Goal: Task Accomplishment & Management: Manage account settings

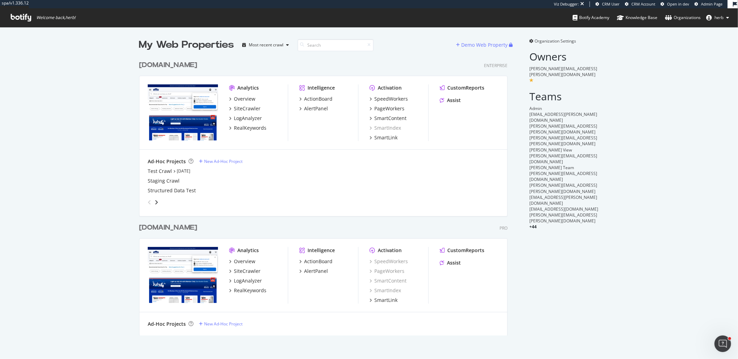
click at [174, 68] on div "www.lowes.com" at bounding box center [168, 65] width 58 height 10
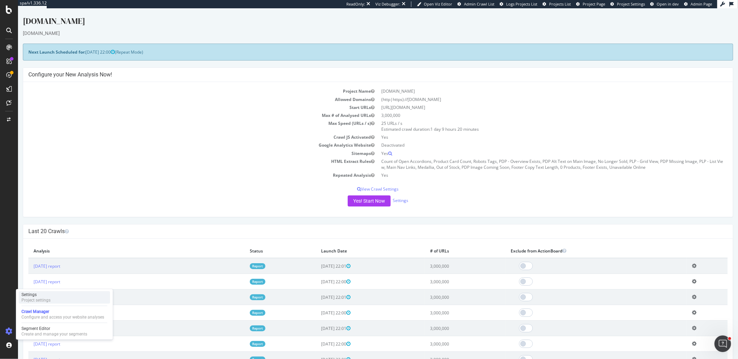
click at [45, 293] on div "Settings" at bounding box center [35, 295] width 29 height 6
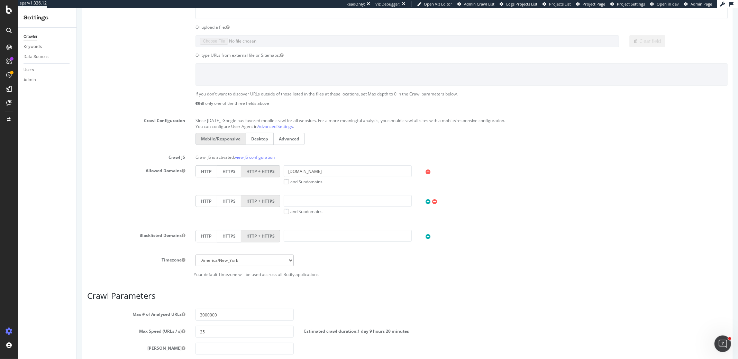
scroll to position [244, 0]
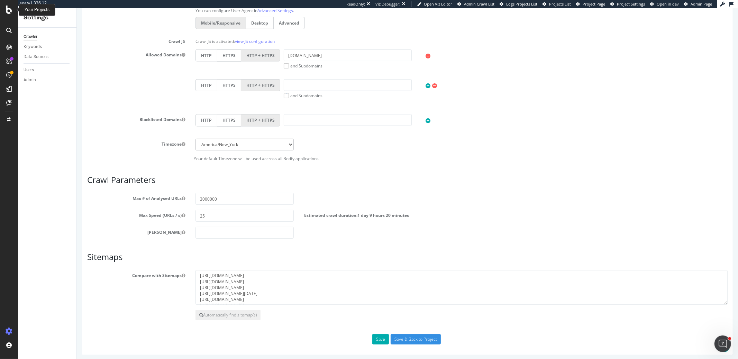
click at [10, 9] on icon at bounding box center [9, 10] width 6 height 8
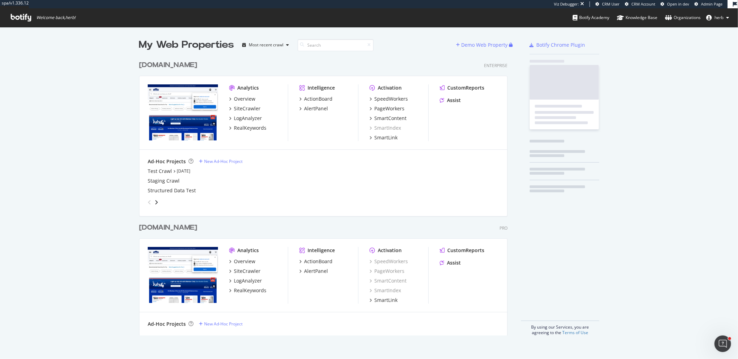
scroll to position [284, 374]
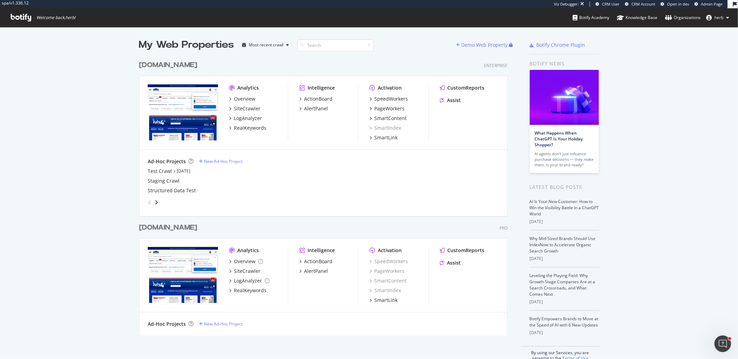
click at [169, 65] on div "[DOMAIN_NAME]" at bounding box center [168, 65] width 58 height 10
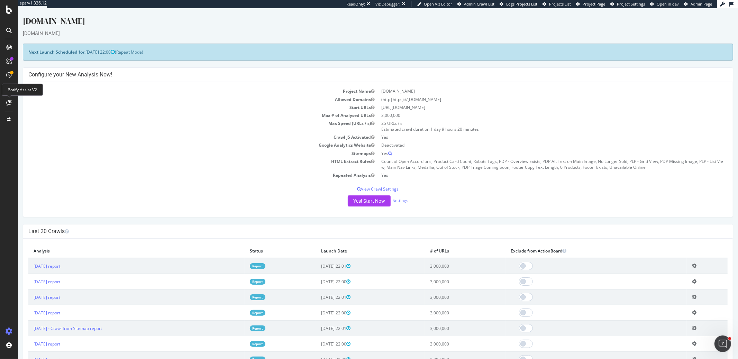
click at [10, 104] on icon at bounding box center [9, 103] width 5 height 6
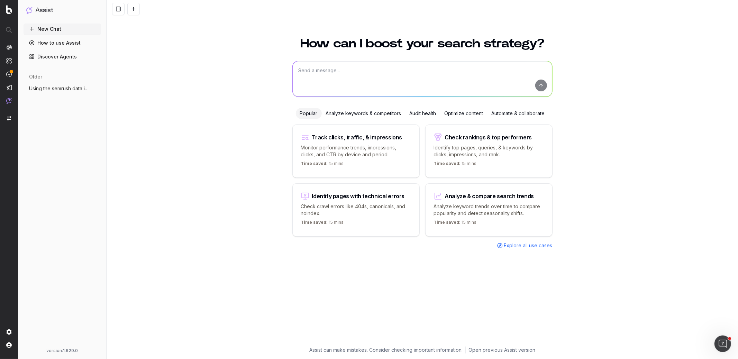
click at [369, 73] on textarea at bounding box center [423, 78] width 260 height 35
drag, startPoint x: 324, startPoint y: 71, endPoint x: 276, endPoint y: 70, distance: 48.1
click at [276, 70] on div "How can I boost your search strategy? I have I have Popular Analyze keywords & …" at bounding box center [423, 194] width 632 height 330
paste textarea "URL ID IMPRESSIONS CLICKS https://www.lowes.com/pd/know-text /1021616 316554 1,…"
paste textarea "https://www.lowes.com/pd/know-text /1021616"
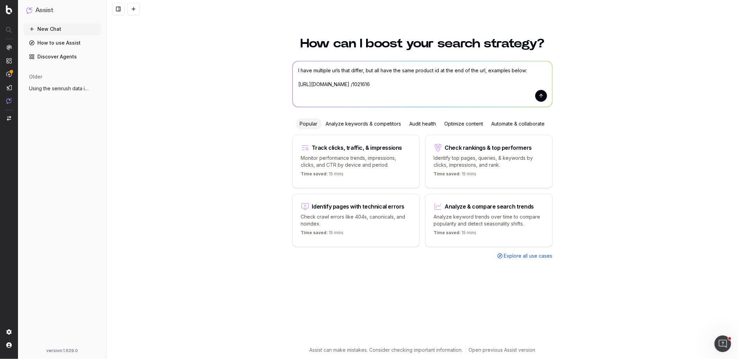
paste textarea "https://www.lowes.com/pd/text-three /1021616"
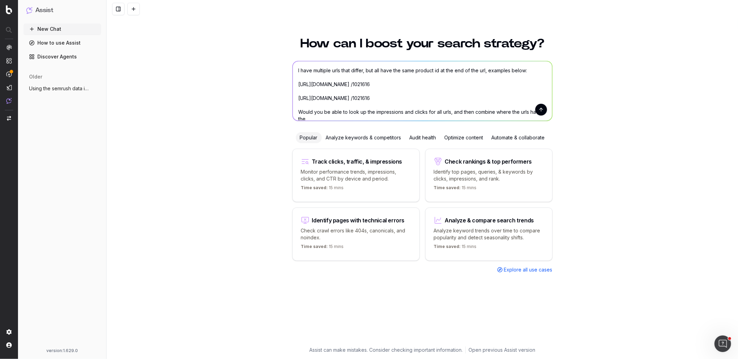
scroll to position [1, 0]
type textarea "I have multiple urls that differ, but all have the same product id at the end o…"
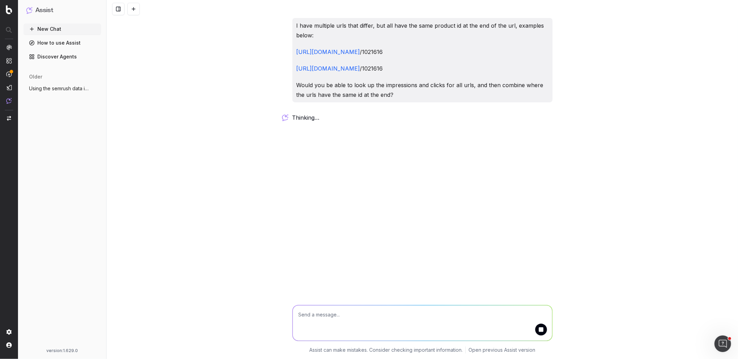
scroll to position [0, 0]
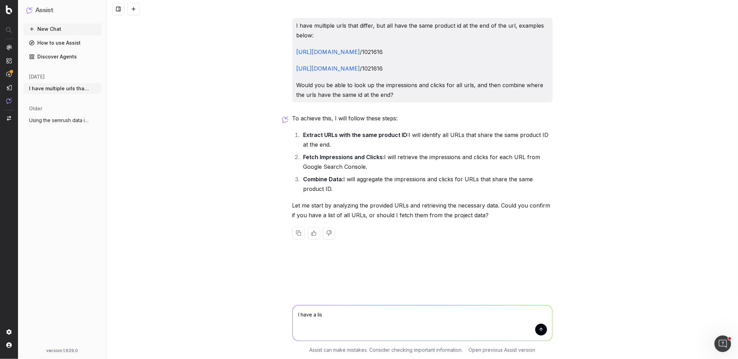
type textarea "I have a list"
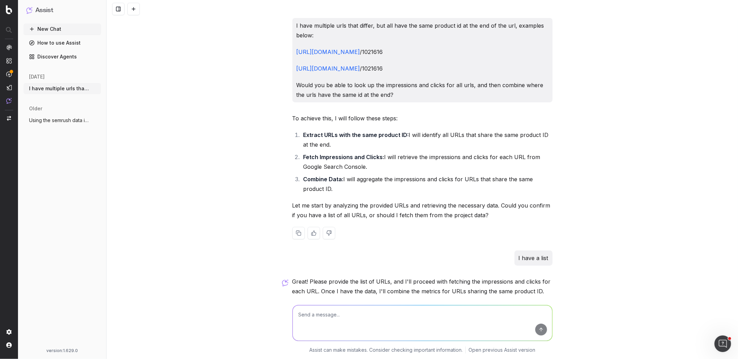
scroll to position [30, 0]
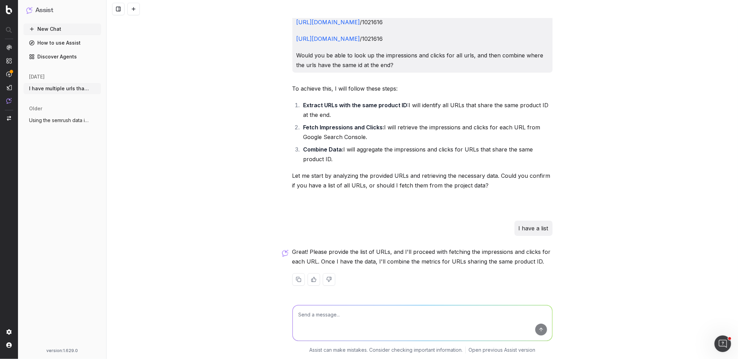
click at [447, 316] on textarea at bounding box center [423, 323] width 260 height 35
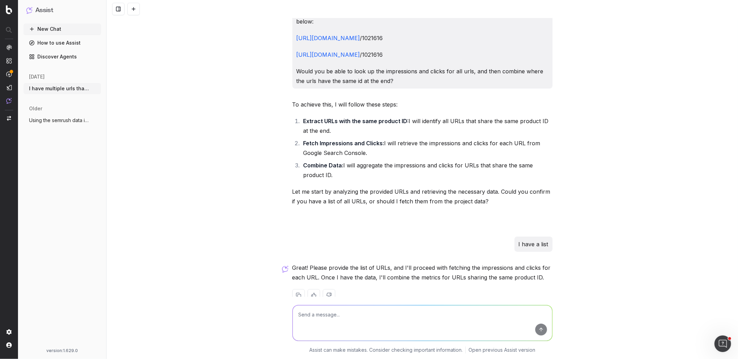
scroll to position [0, 0]
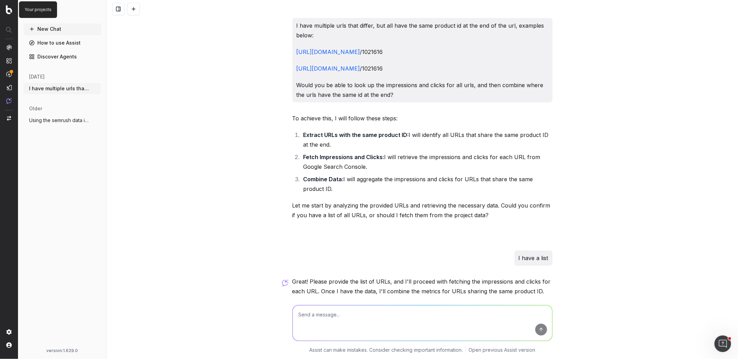
click at [10, 12] on img at bounding box center [9, 9] width 6 height 9
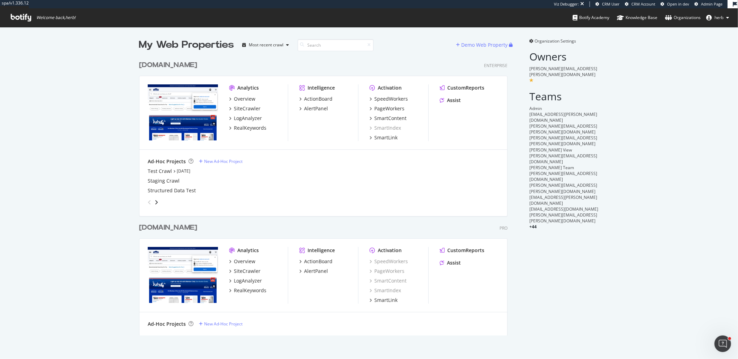
click at [197, 228] on div "[DOMAIN_NAME]" at bounding box center [168, 228] width 58 height 10
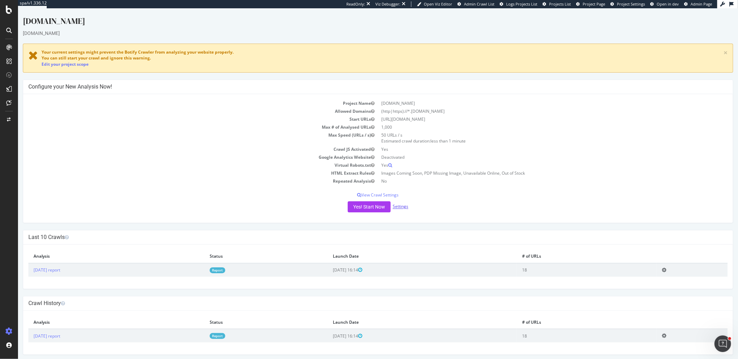
click at [400, 205] on link "Settings" at bounding box center [400, 207] width 16 height 6
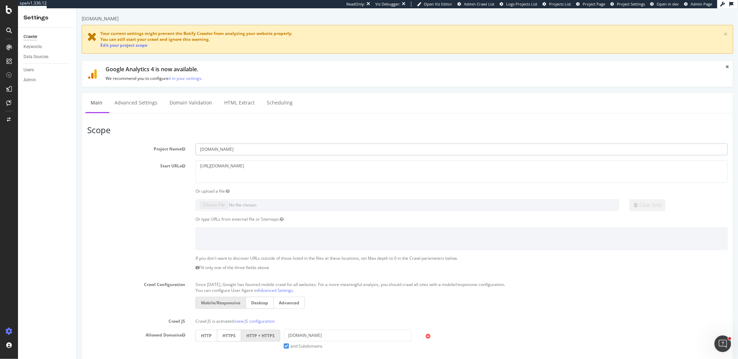
click at [245, 150] on input "[DOMAIN_NAME]" at bounding box center [461, 150] width 532 height 12
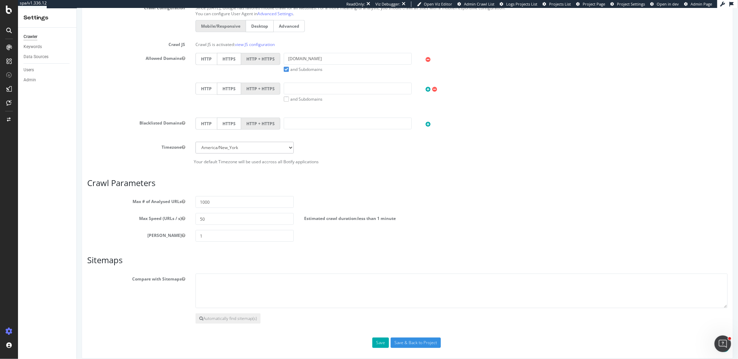
scroll to position [280, 0]
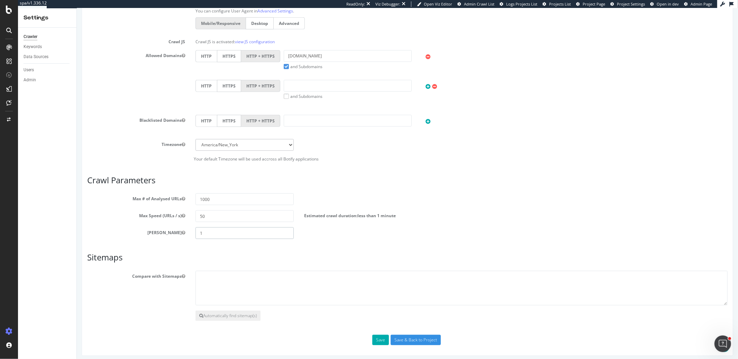
click at [226, 229] on input "1" at bounding box center [244, 233] width 98 height 12
type input "0"
click at [214, 197] on input "1000" at bounding box center [244, 199] width 98 height 12
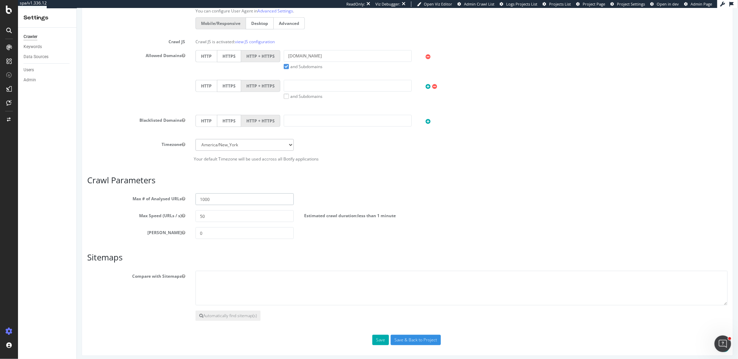
click at [214, 197] on input "1000" at bounding box center [244, 199] width 98 height 12
type input "700000"
drag, startPoint x: 255, startPoint y: 246, endPoint x: 220, endPoint y: 215, distance: 47.1
click at [254, 244] on div "Scope Project Name [DOMAIN_NAME] Start URLs [URL][DOMAIN_NAME] Or upload a file…" at bounding box center [407, 95] width 641 height 499
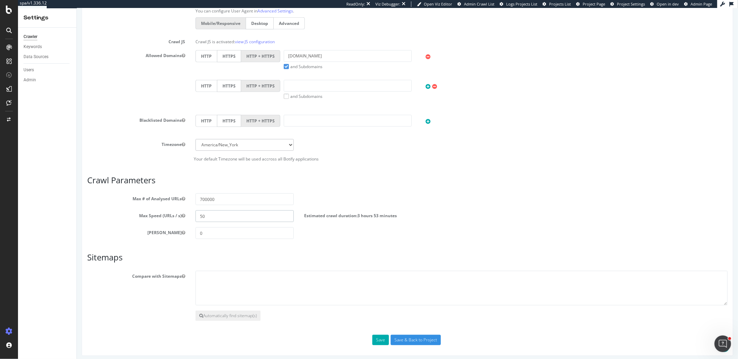
click at [217, 210] on input "50" at bounding box center [244, 216] width 98 height 12
type input "25"
click at [337, 236] on div "[PERSON_NAME] 0" at bounding box center [407, 233] width 651 height 12
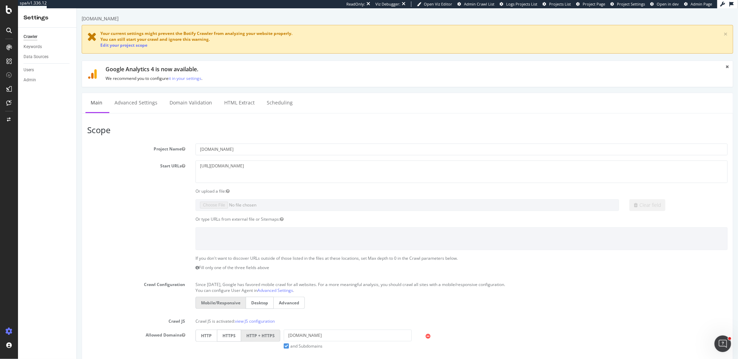
scroll to position [6, 0]
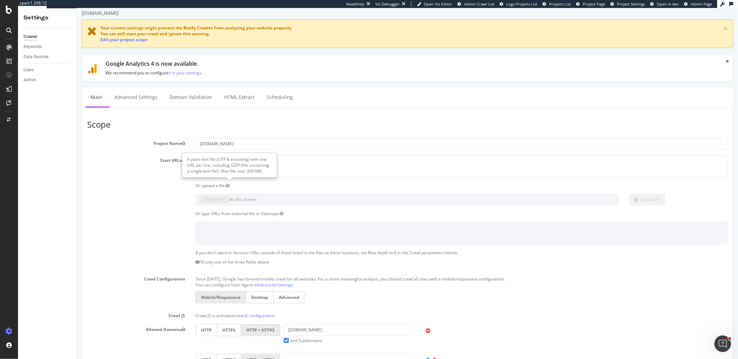
click at [245, 162] on div "A plain text file (UTF-8 encoding) with one URL per line, including GZIP (file …" at bounding box center [229, 165] width 94 height 24
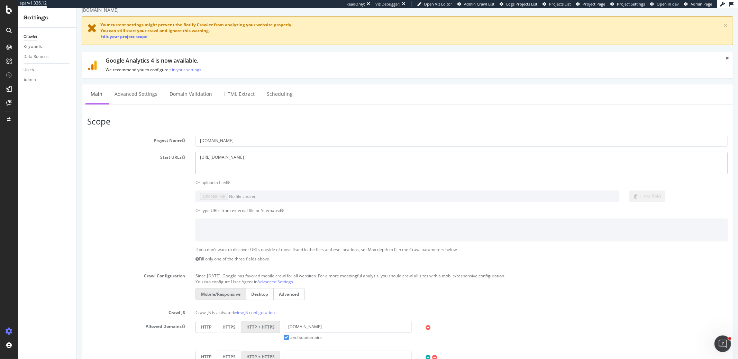
click at [360, 158] on textarea "[URL][DOMAIN_NAME]" at bounding box center [461, 163] width 532 height 22
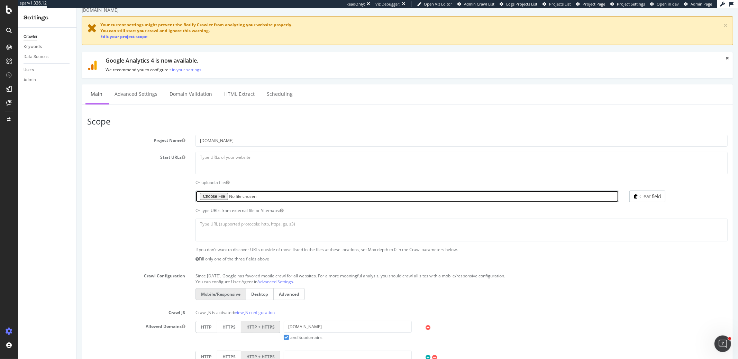
click at [220, 193] on input "file" at bounding box center [407, 197] width 424 height 12
type input "C:\fakepath\omni-to-lin-redirects-and-urls-and-canonicals-internal_all.txt"
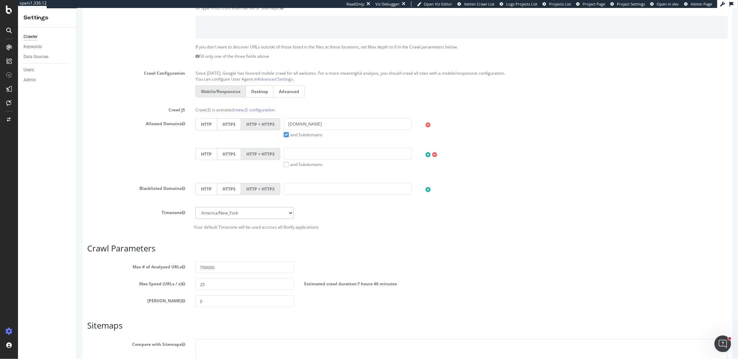
scroll to position [280, 0]
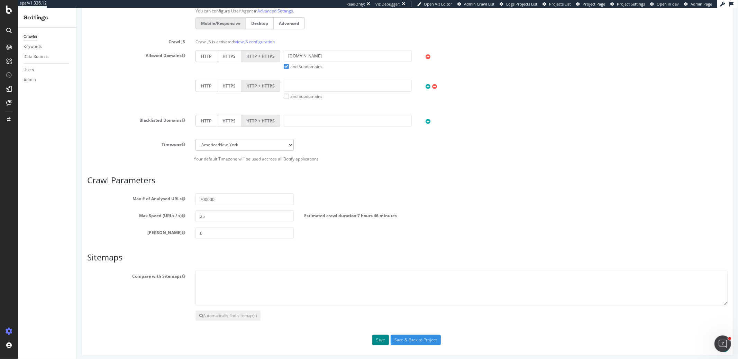
click at [381, 336] on button "Save" at bounding box center [380, 340] width 17 height 10
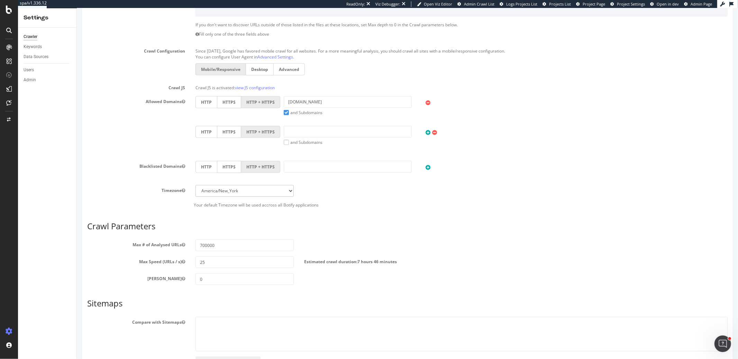
scroll to position [0, 0]
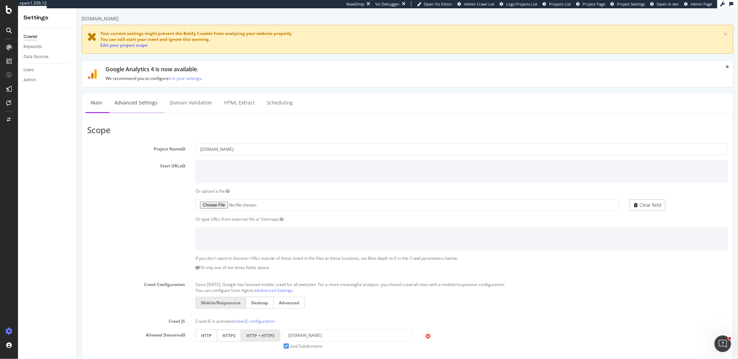
click at [138, 103] on link "Advanced Settings" at bounding box center [135, 102] width 53 height 19
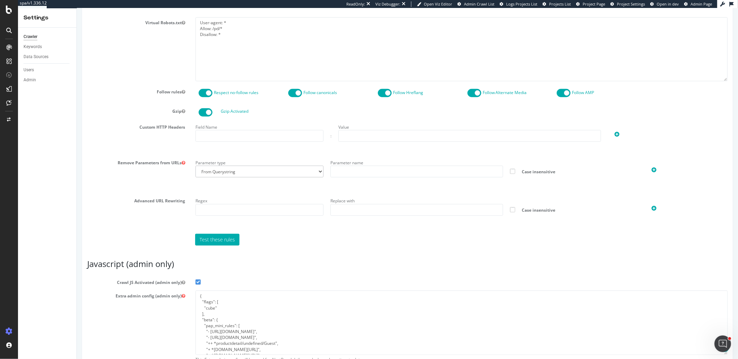
scroll to position [395, 0]
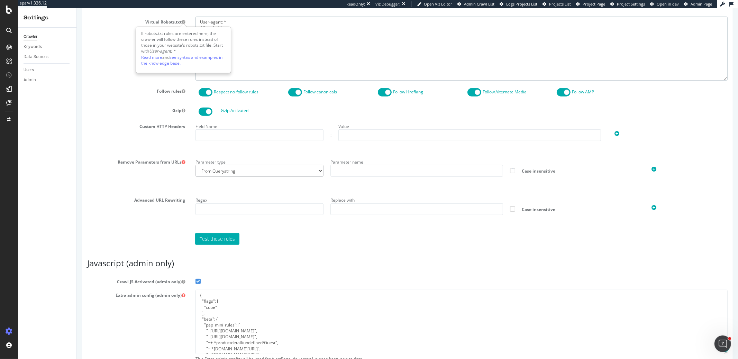
drag, startPoint x: 233, startPoint y: 34, endPoint x: 181, endPoint y: 17, distance: 54.4
click at [181, 17] on div "Virtual Robots.txt User-agent: * Allow: /pd/* Disallow: *" at bounding box center [407, 49] width 651 height 64
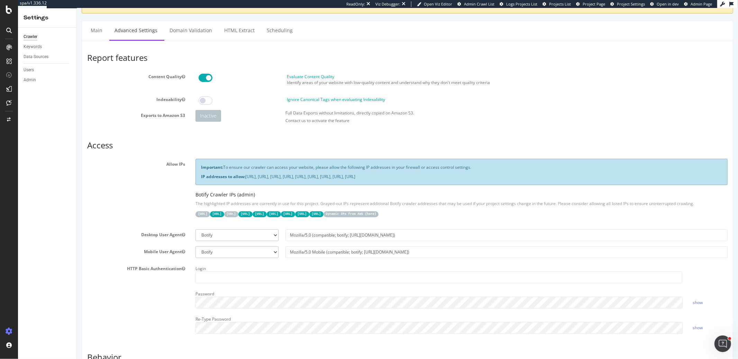
scroll to position [46, 0]
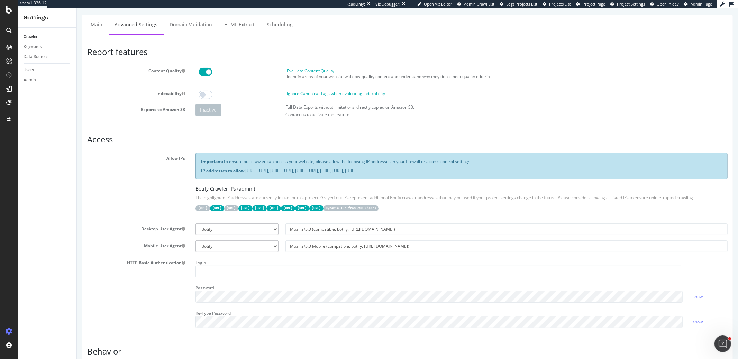
click at [206, 73] on span at bounding box center [205, 72] width 14 height 8
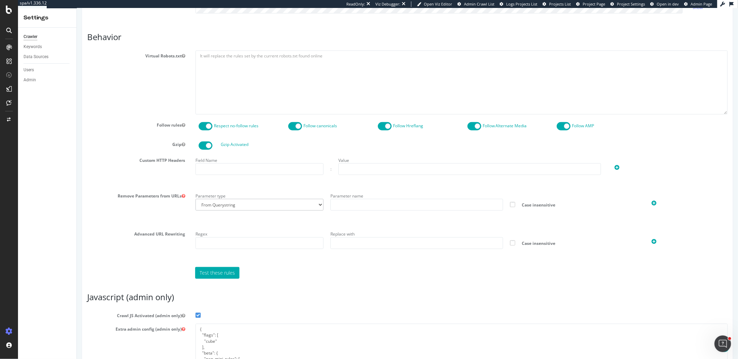
scroll to position [440, 0]
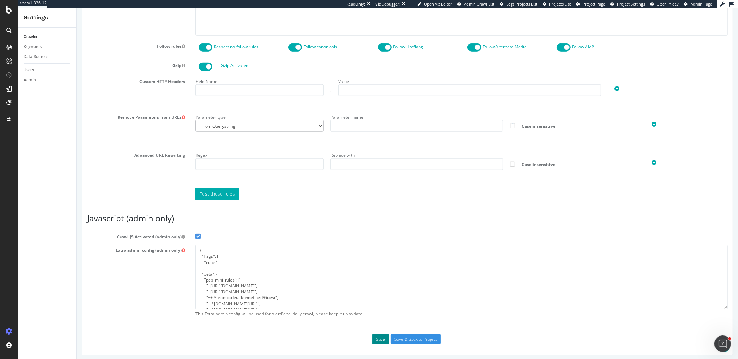
click at [379, 335] on button "Save" at bounding box center [380, 339] width 17 height 10
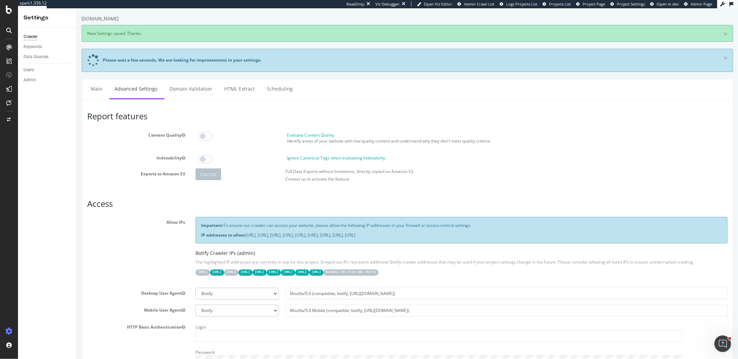
scroll to position [0, 0]
